Goal: Check status: Check status

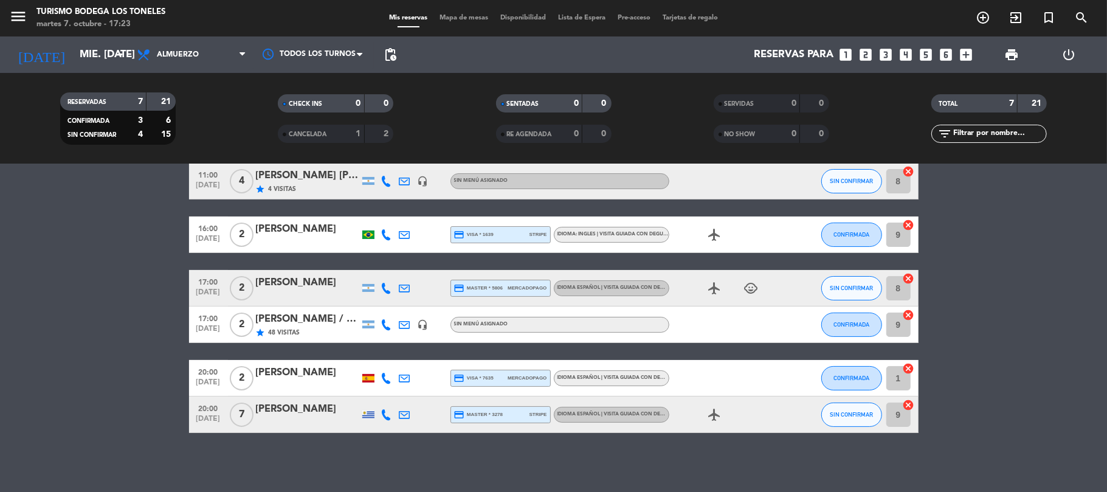
scroll to position [95, 0]
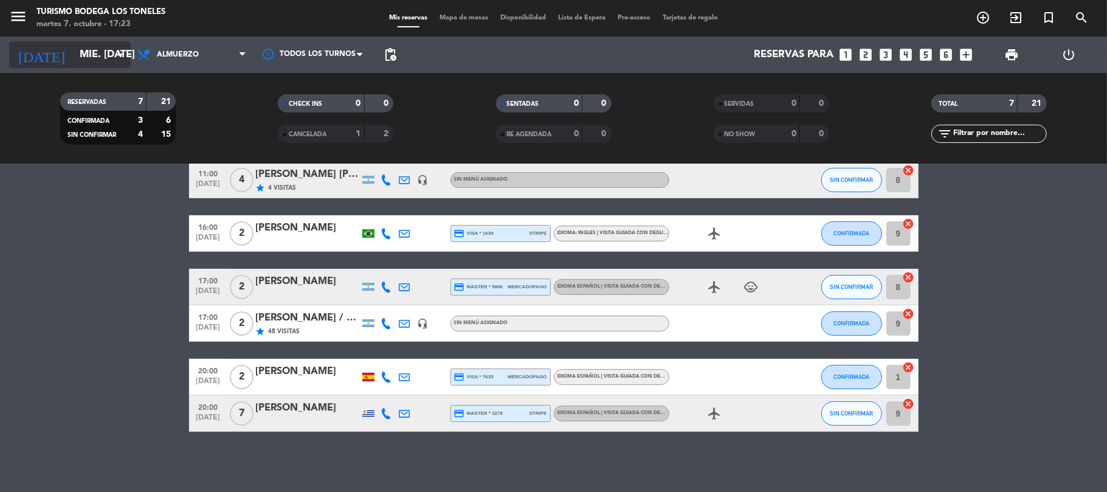
click at [78, 49] on input "mié. [DATE]" at bounding box center [139, 55] width 131 height 24
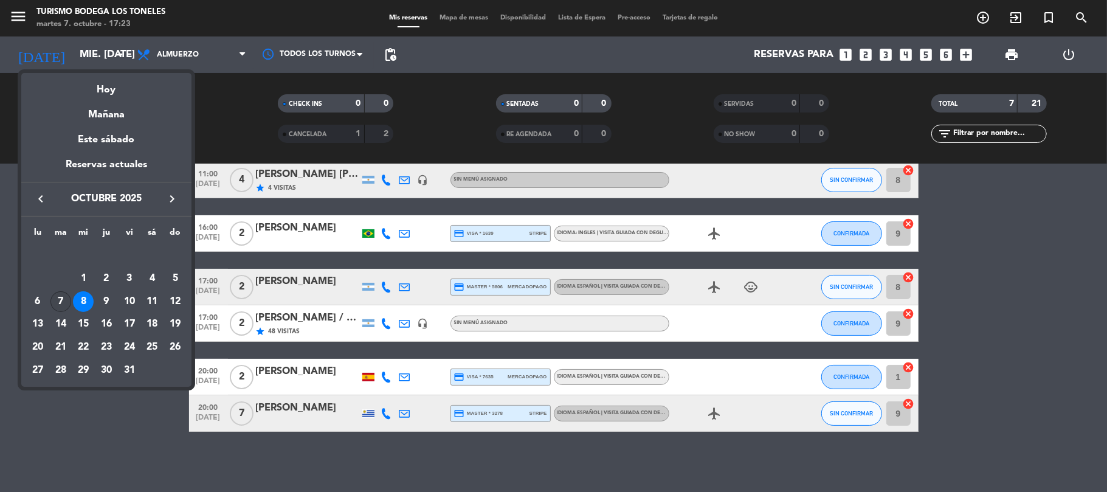
click at [64, 297] on div "7" at bounding box center [60, 301] width 21 height 21
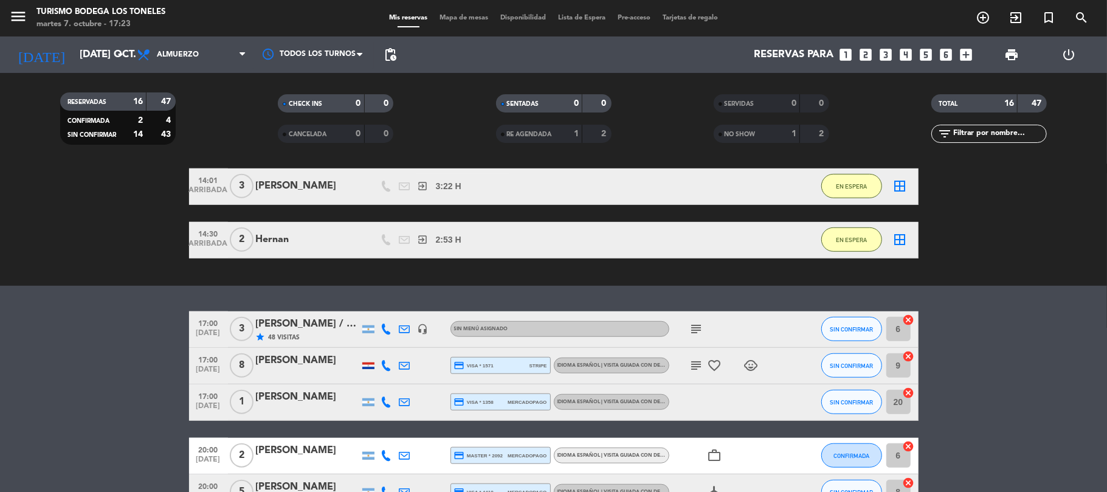
scroll to position [599, 0]
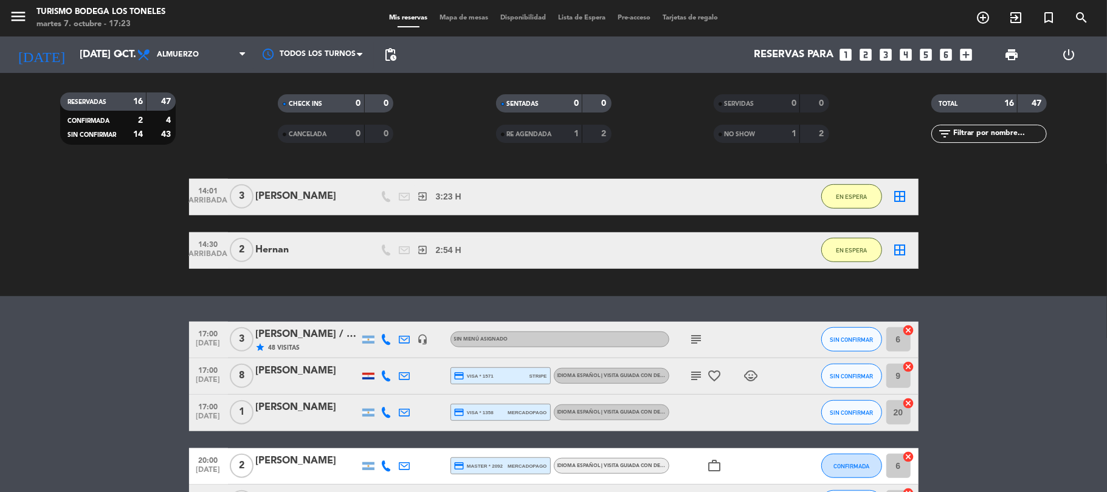
click at [307, 331] on div "[PERSON_NAME] / Winecamp" at bounding box center [307, 334] width 103 height 16
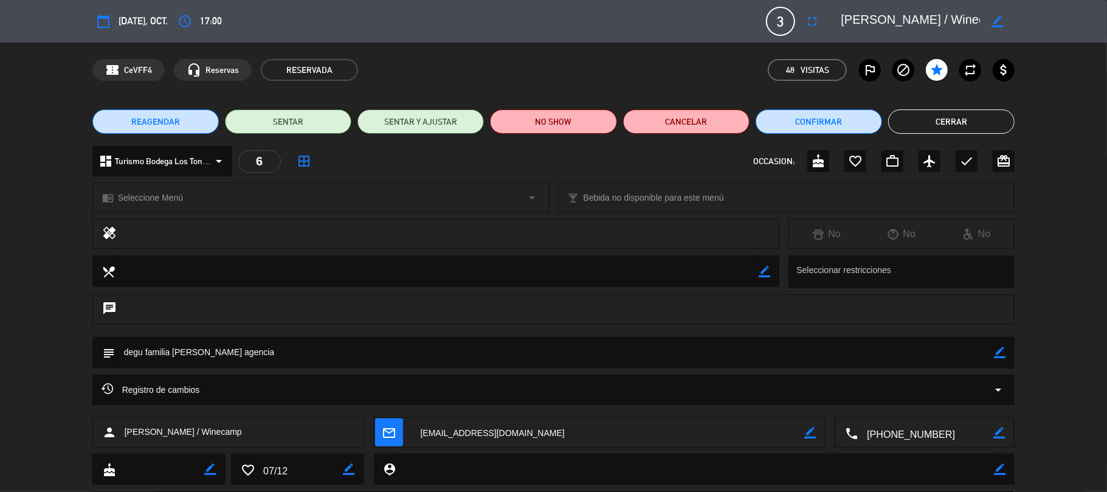
click at [954, 125] on button "Cerrar" at bounding box center [951, 121] width 126 height 24
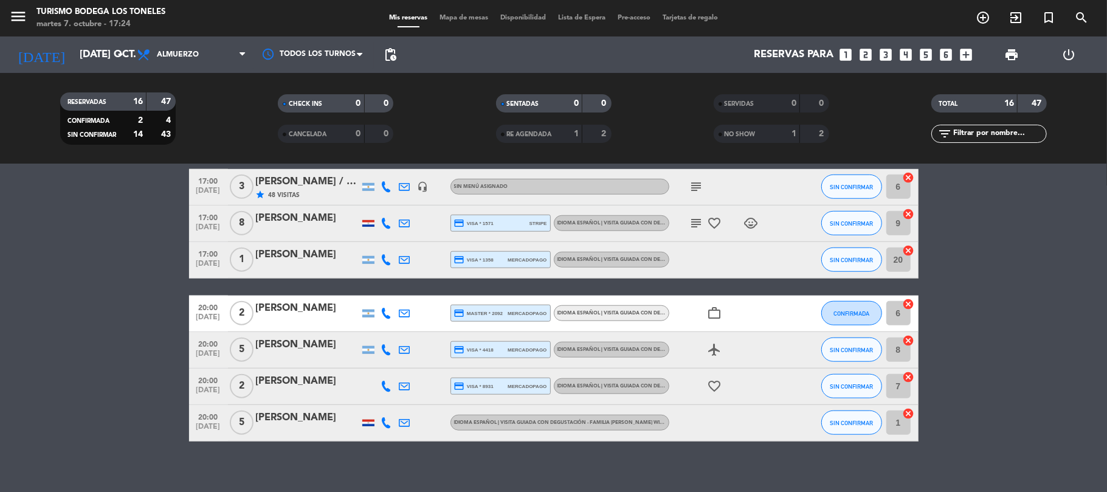
scroll to position [761, 0]
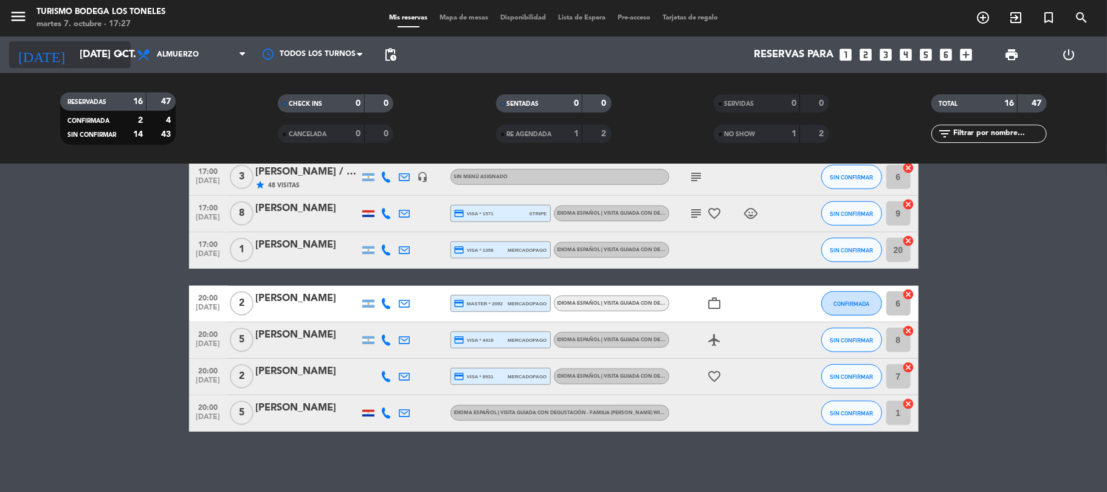
click at [101, 46] on input "[DATE] oct." at bounding box center [139, 55] width 131 height 24
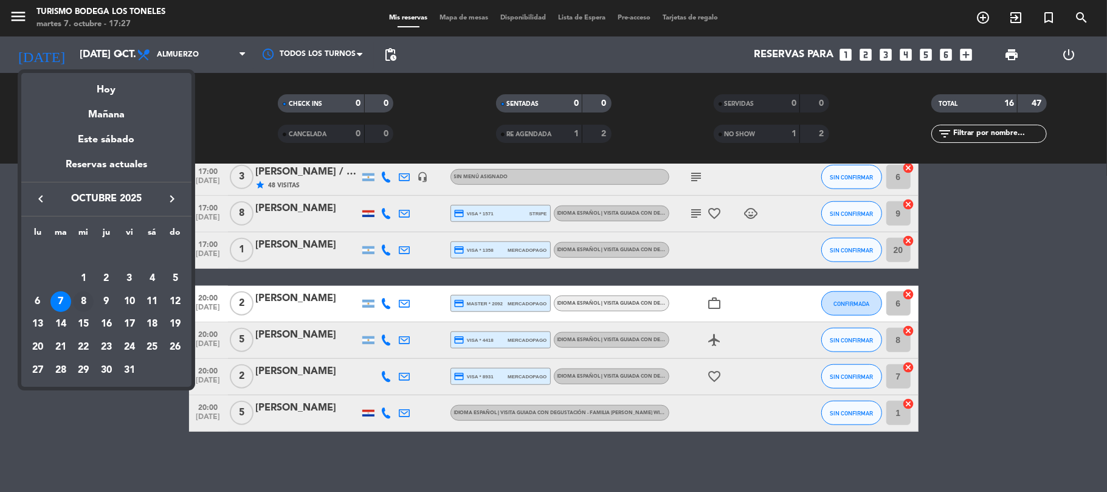
click at [85, 300] on div "8" at bounding box center [83, 301] width 21 height 21
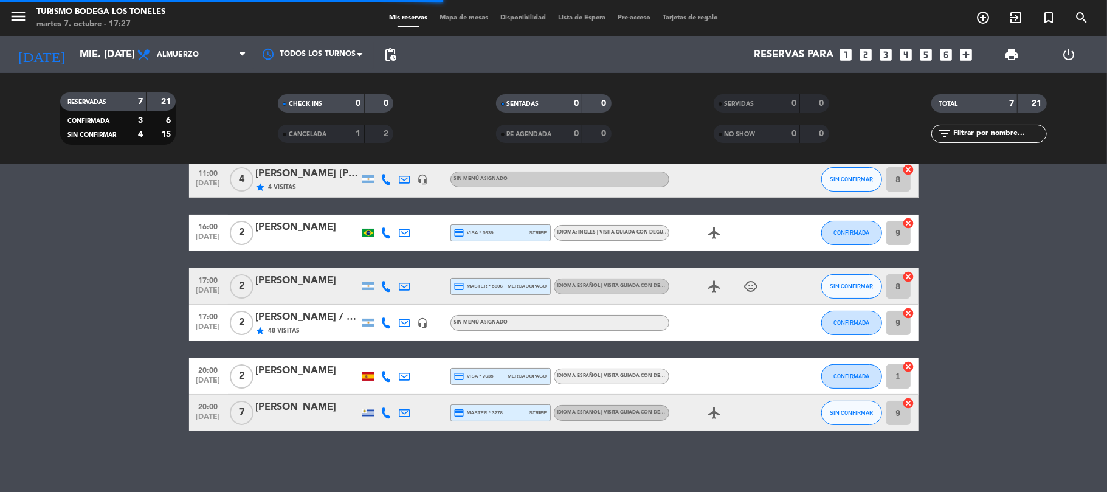
scroll to position [61, 0]
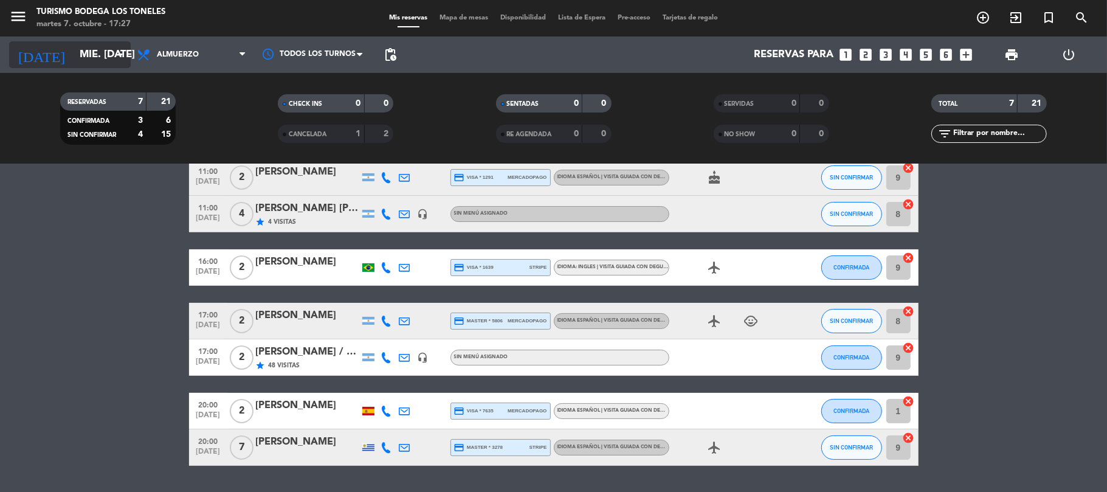
click at [74, 55] on input "mié. [DATE]" at bounding box center [139, 55] width 131 height 24
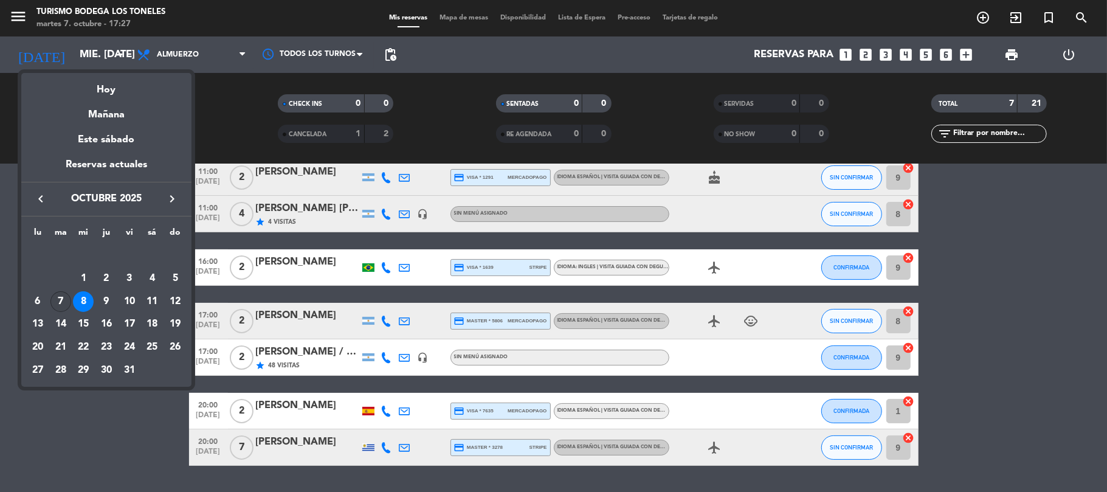
click at [66, 298] on div "7" at bounding box center [60, 301] width 21 height 21
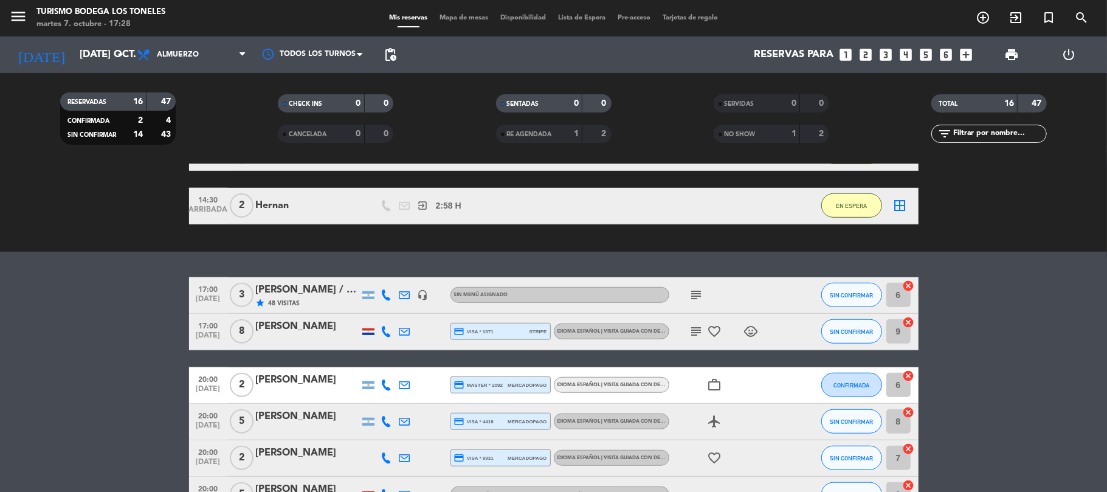
scroll to position [761, 0]
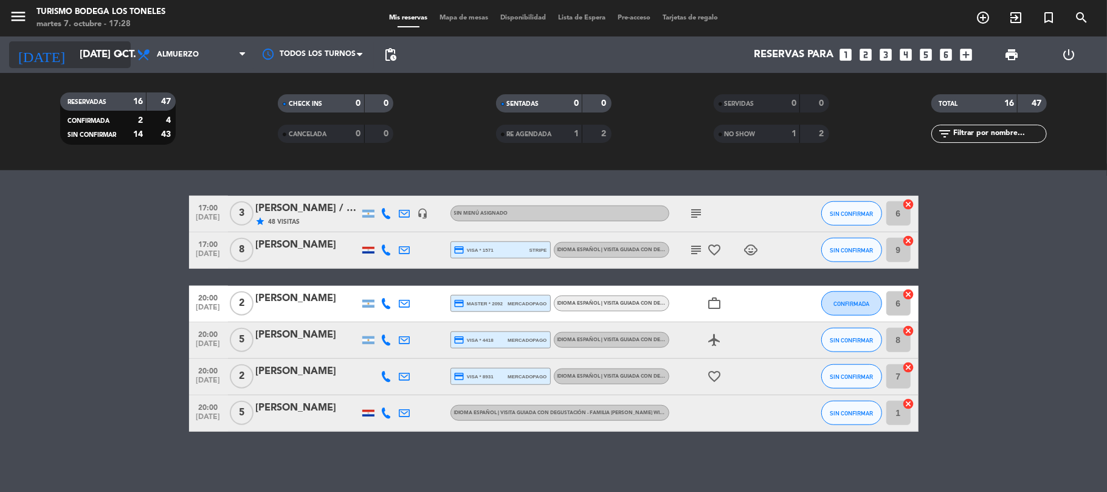
click at [97, 60] on input "[DATE] oct." at bounding box center [139, 55] width 131 height 24
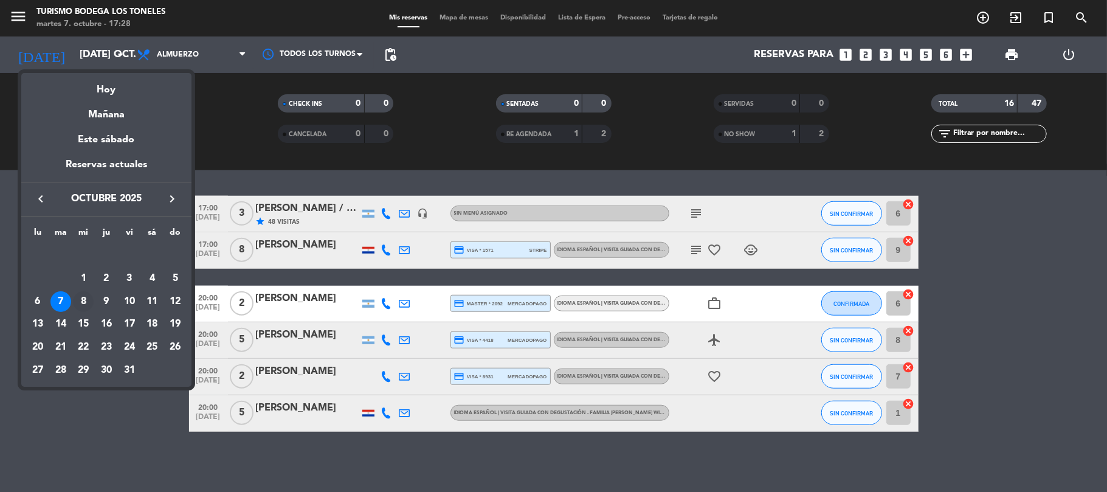
click at [84, 297] on div "8" at bounding box center [83, 301] width 21 height 21
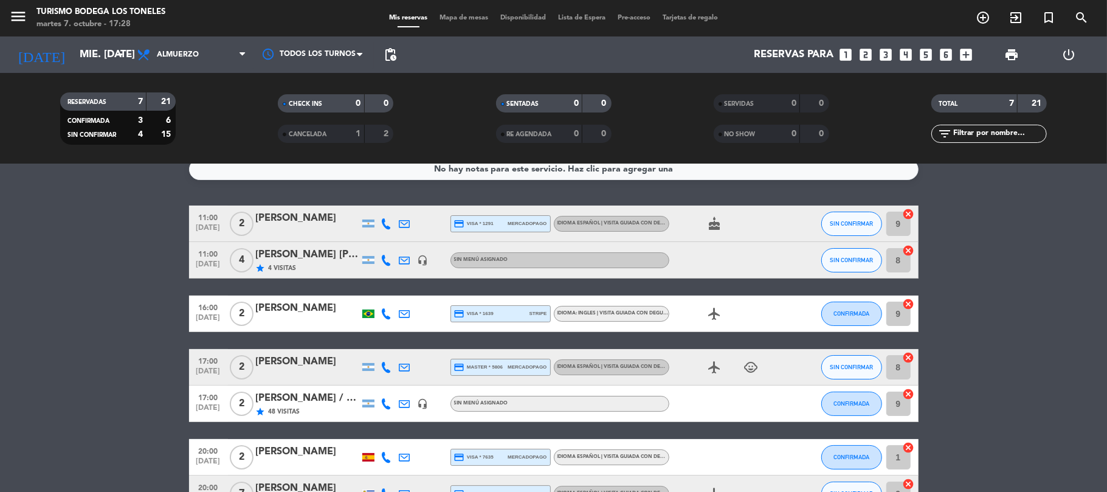
scroll to position [0, 0]
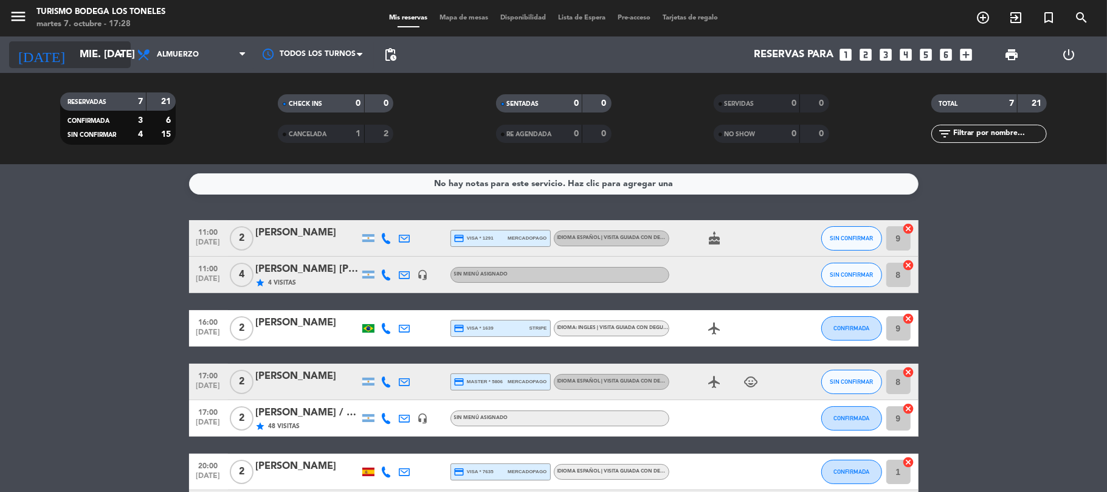
click at [93, 43] on input "mié. [DATE]" at bounding box center [139, 55] width 131 height 24
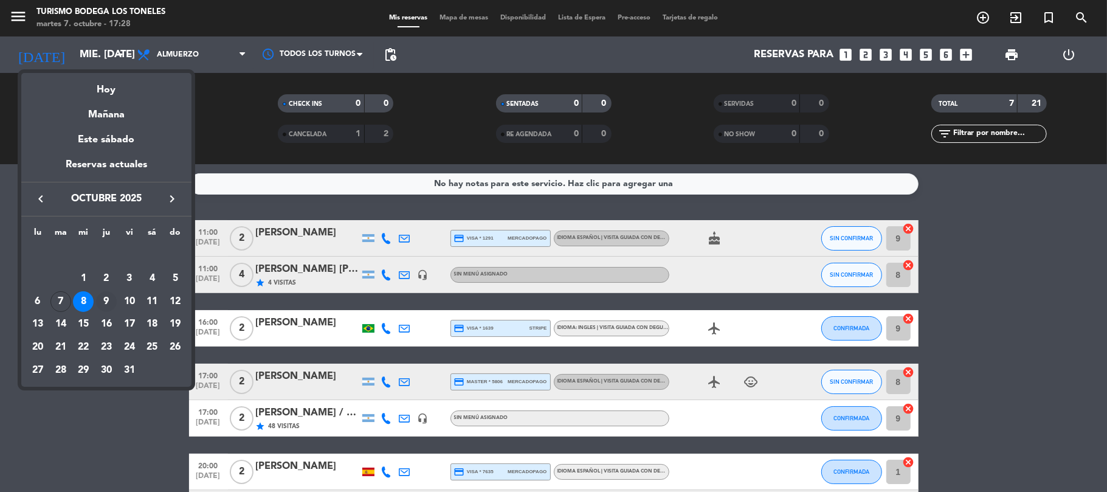
click at [107, 297] on div "9" at bounding box center [106, 301] width 21 height 21
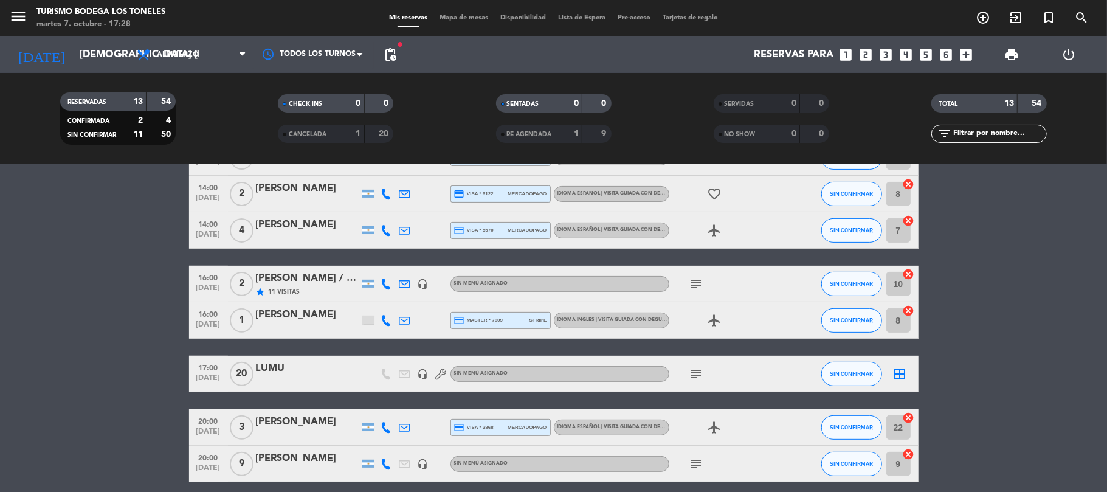
scroll to position [324, 0]
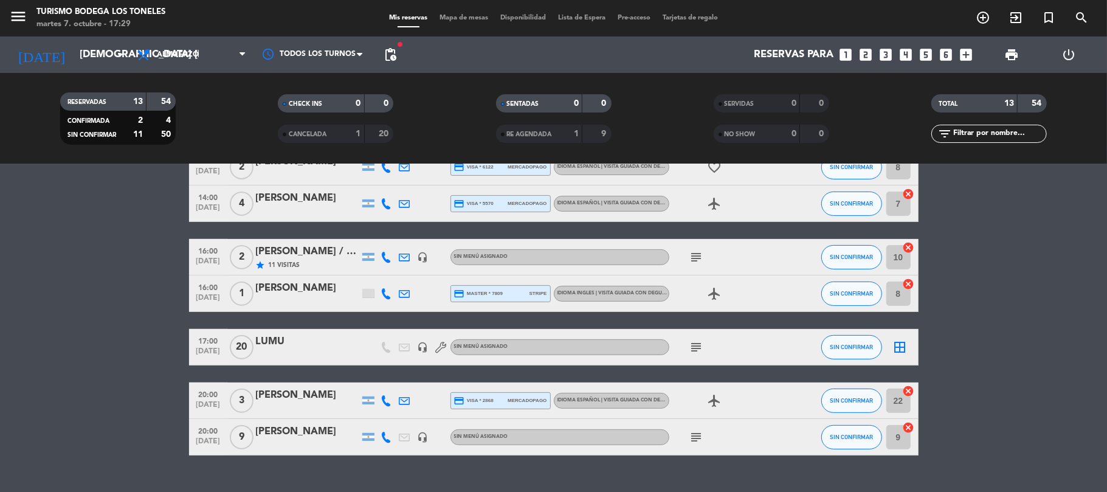
click at [91, 40] on div "[DATE] jue. [DATE] arrow_drop_down" at bounding box center [70, 54] width 122 height 36
click at [74, 52] on input "[DEMOGRAPHIC_DATA] [DATE]" at bounding box center [139, 55] width 131 height 24
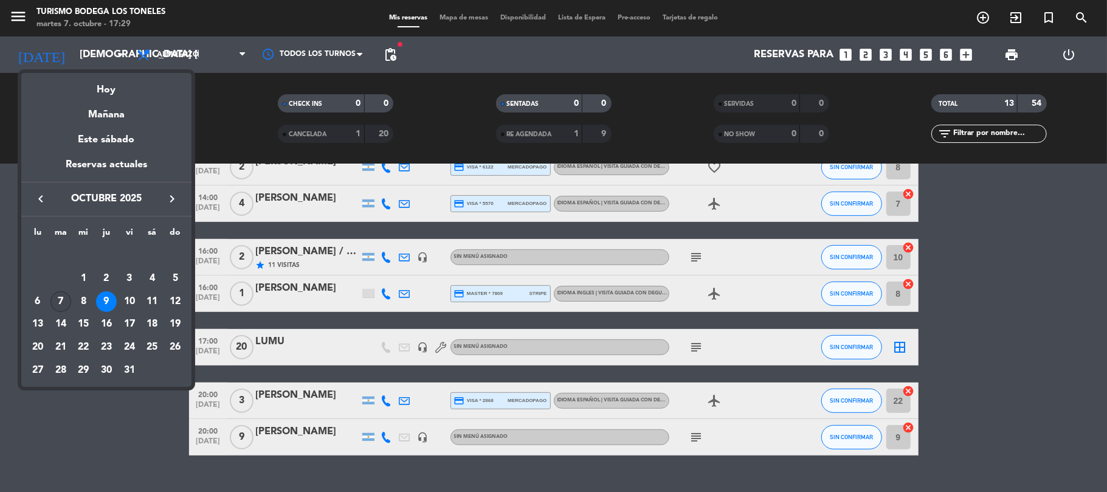
click at [62, 305] on div "7" at bounding box center [60, 301] width 21 height 21
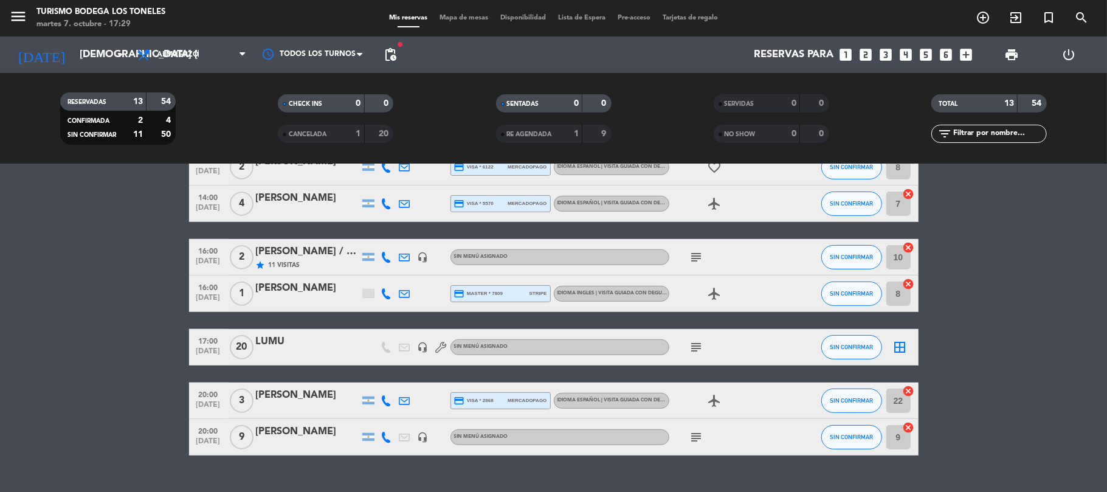
type input "[DATE] oct."
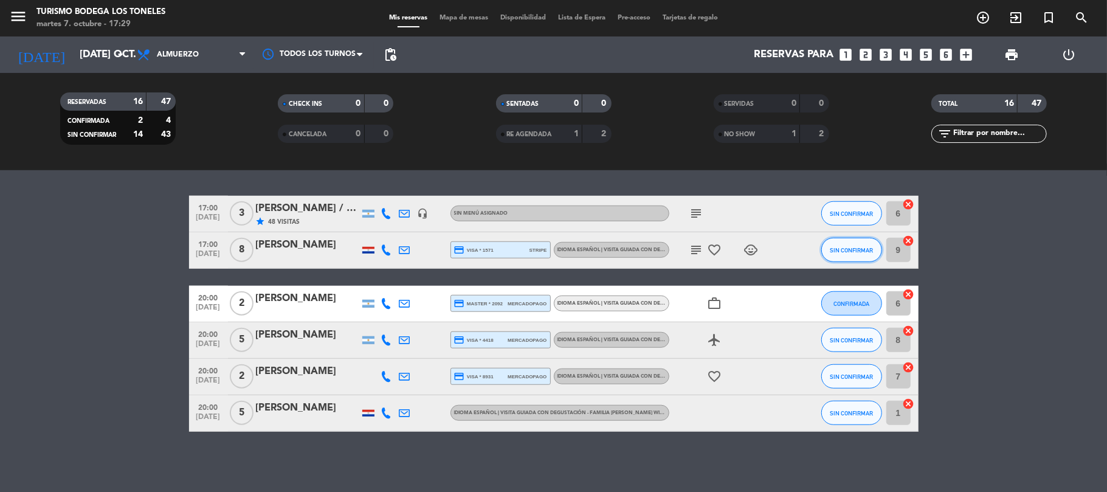
click at [847, 247] on span "SIN CONFIRMAR" at bounding box center [851, 250] width 43 height 7
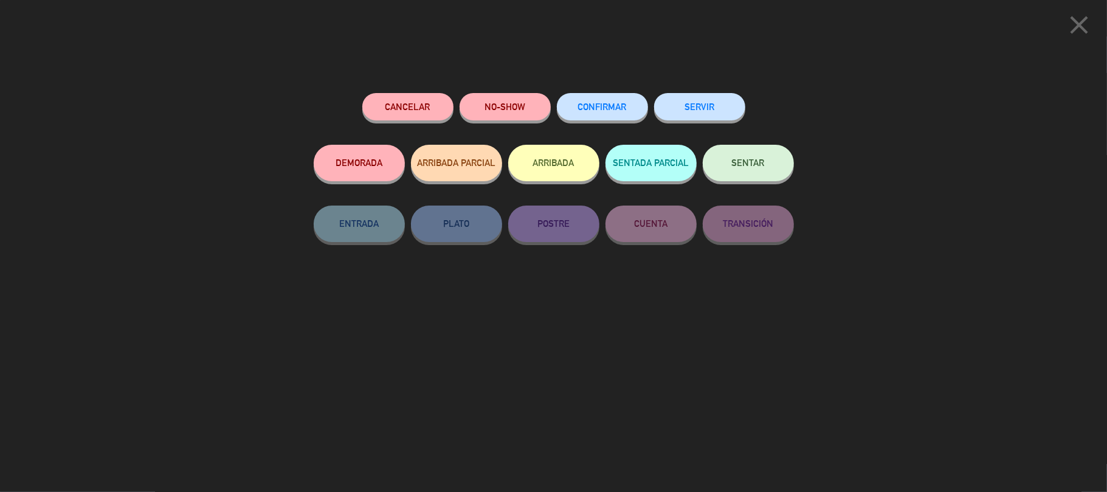
click at [548, 176] on button "ARRIBADA" at bounding box center [553, 163] width 91 height 36
